Goal: Task Accomplishment & Management: Use online tool/utility

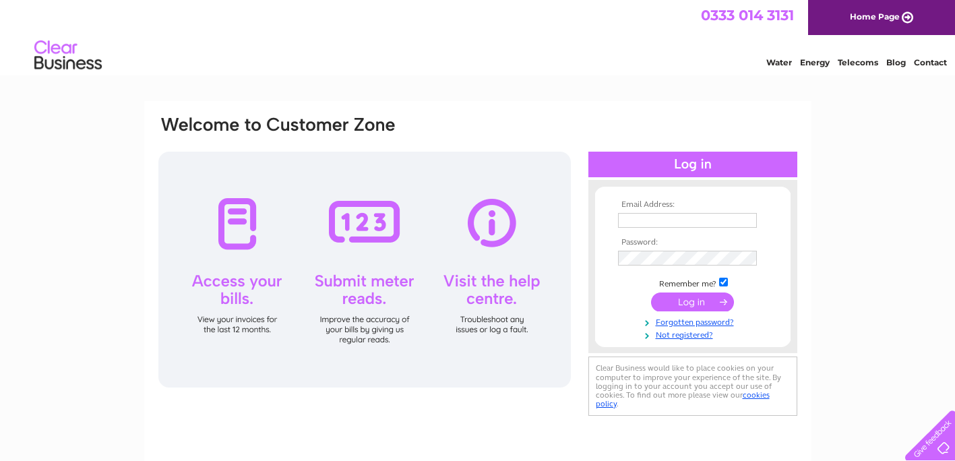
type input "lisa@roygreen.co.uk"
click at [715, 302] on input "submit" at bounding box center [692, 301] width 83 height 19
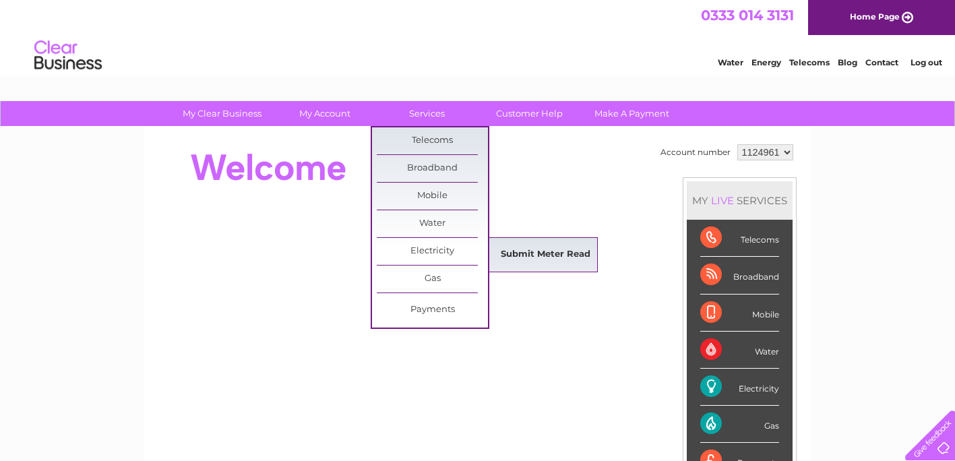
click at [555, 256] on link "Submit Meter Read" at bounding box center [545, 254] width 111 height 27
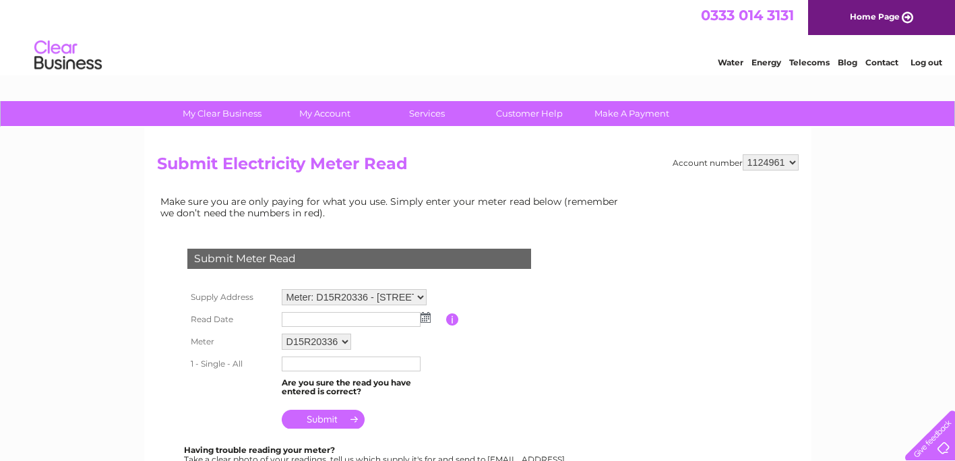
click at [422, 315] on img at bounding box center [425, 317] width 10 height 11
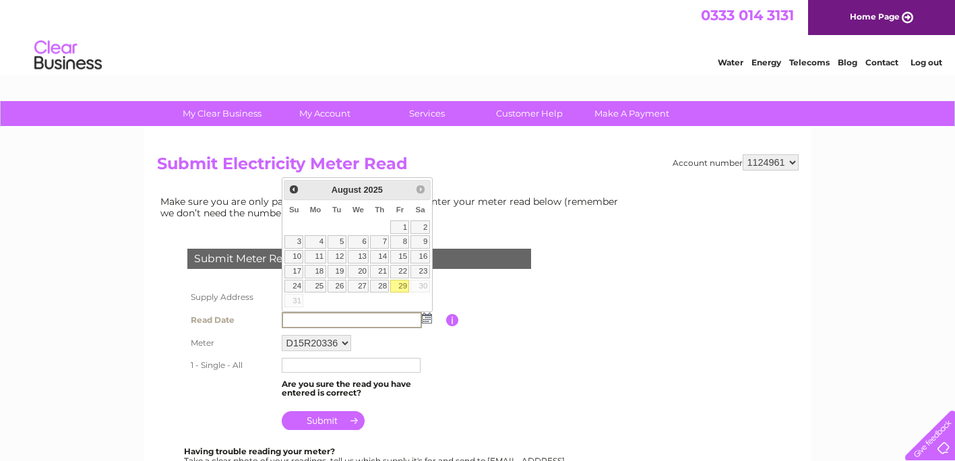
click at [402, 286] on link "29" at bounding box center [399, 286] width 19 height 13
type input "2025/08/29"
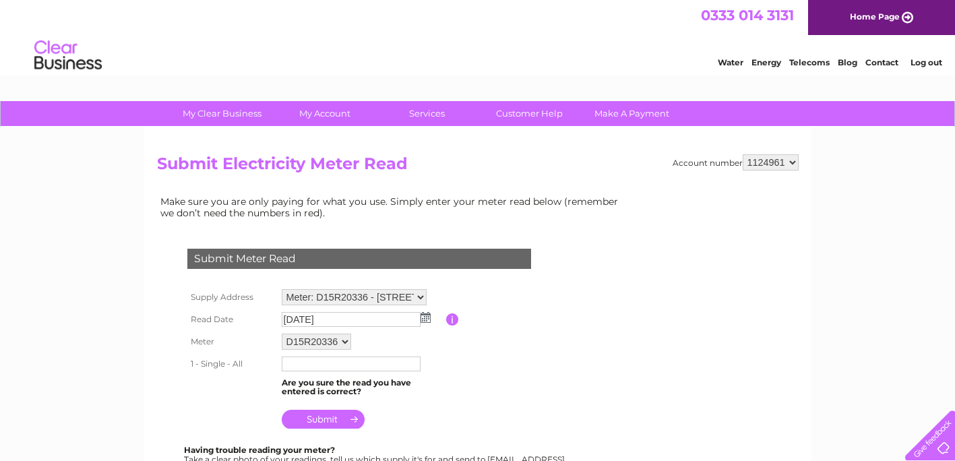
click at [300, 365] on input "text" at bounding box center [351, 363] width 139 height 15
type input "22884"
click at [344, 421] on input "submit" at bounding box center [323, 420] width 83 height 19
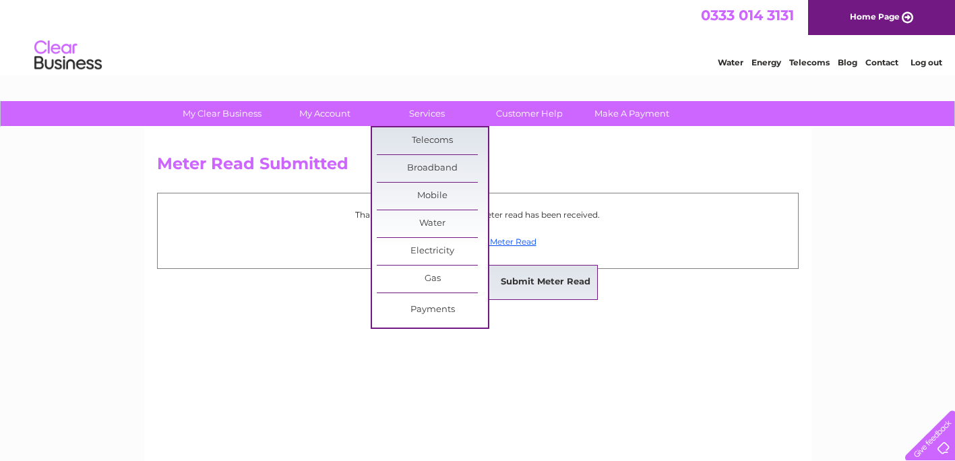
click at [542, 280] on link "Submit Meter Read" at bounding box center [545, 282] width 111 height 27
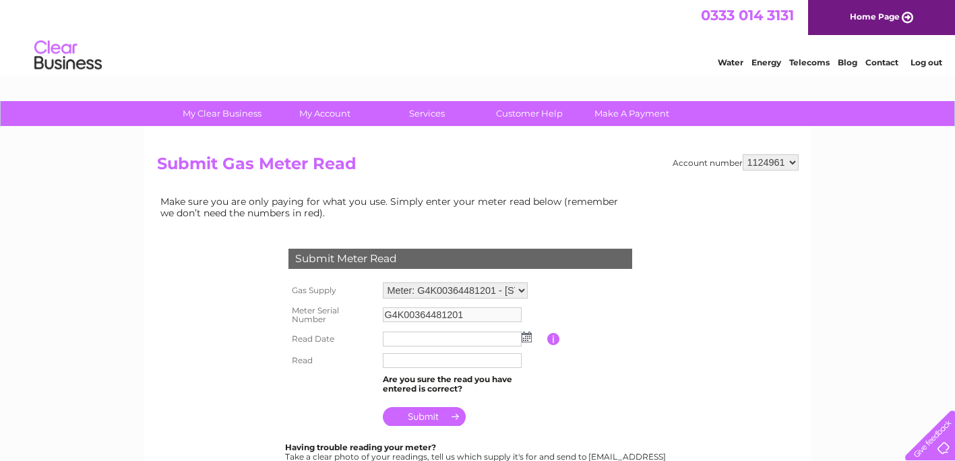
click at [527, 337] on img at bounding box center [526, 336] width 10 height 11
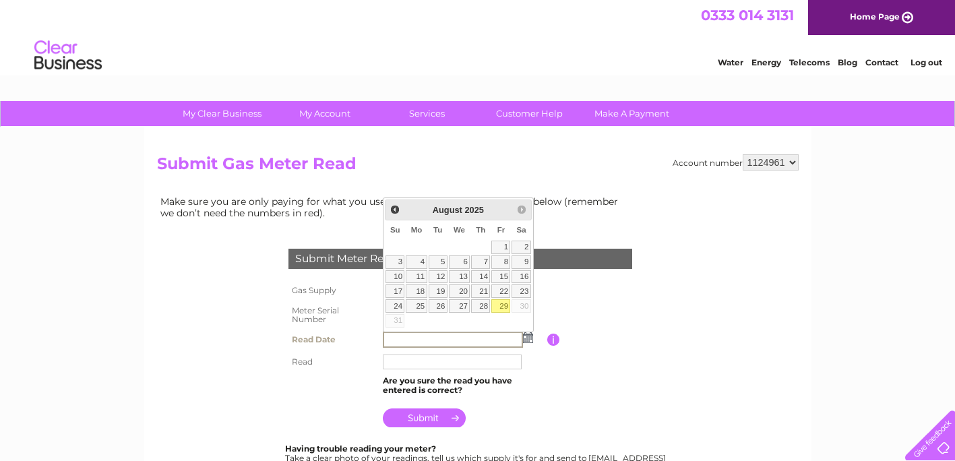
click at [501, 309] on link "29" at bounding box center [500, 305] width 19 height 13
type input "2025/08/29"
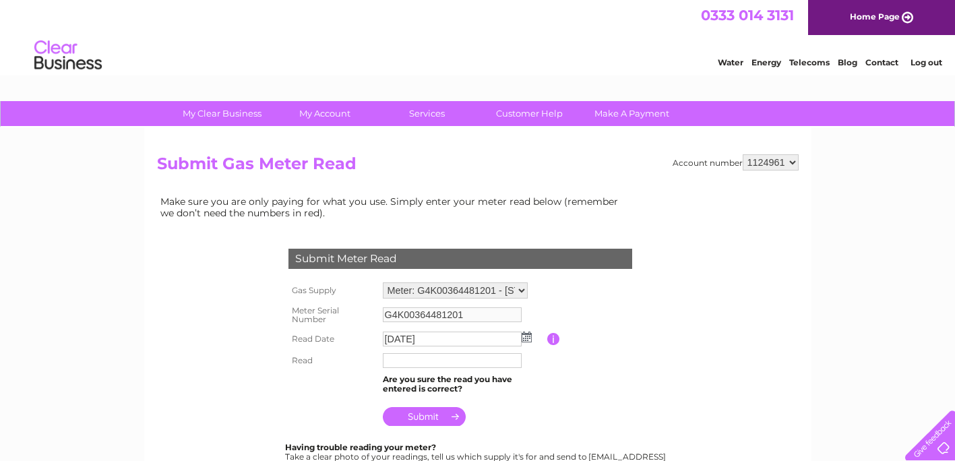
click at [439, 358] on input "text" at bounding box center [452, 360] width 139 height 15
type input "04993"
click at [445, 420] on input "submit" at bounding box center [424, 416] width 83 height 19
